Goal: Task Accomplishment & Management: Use online tool/utility

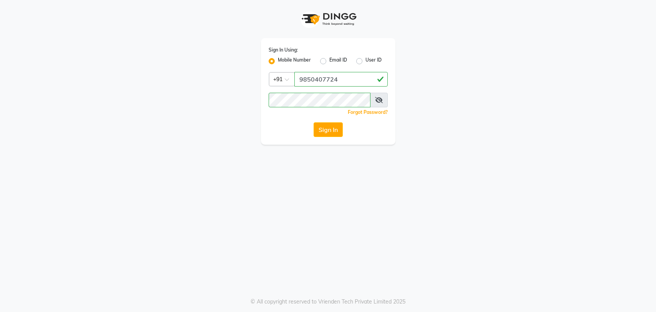
click at [323, 128] on button "Sign In" at bounding box center [327, 129] width 29 height 15
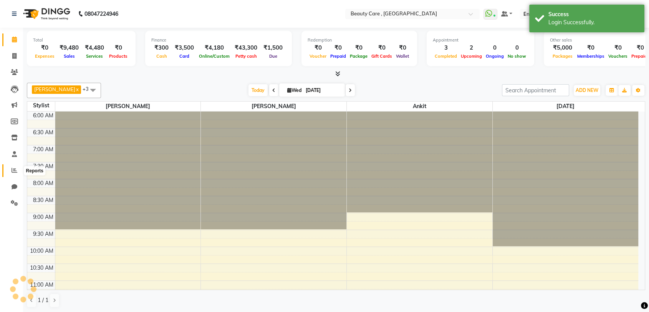
click at [13, 172] on icon at bounding box center [15, 170] width 6 height 6
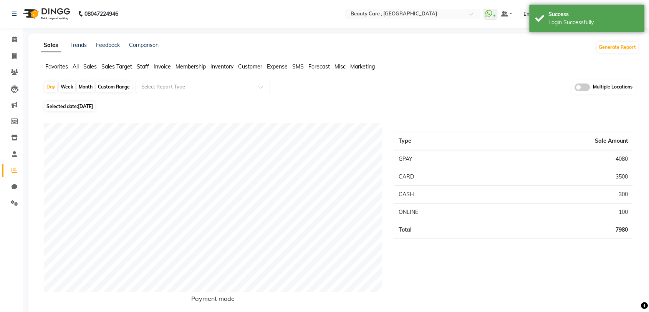
click at [144, 65] on span "Staff" at bounding box center [143, 66] width 12 height 7
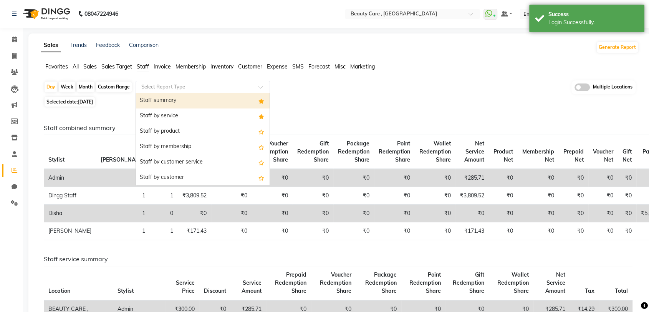
click at [154, 83] on input "text" at bounding box center [195, 87] width 111 height 8
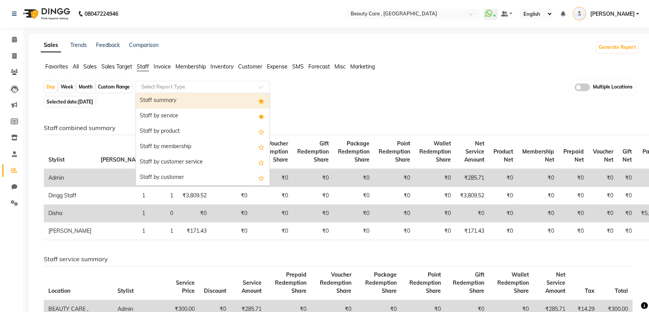
click at [156, 96] on div "Staff summary" at bounding box center [203, 100] width 134 height 15
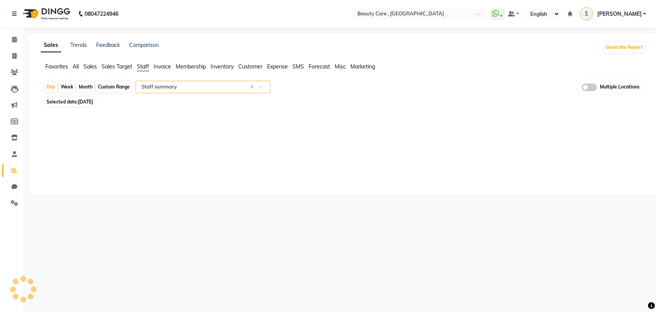
select select "csv"
